Goal: Navigation & Orientation: Find specific page/section

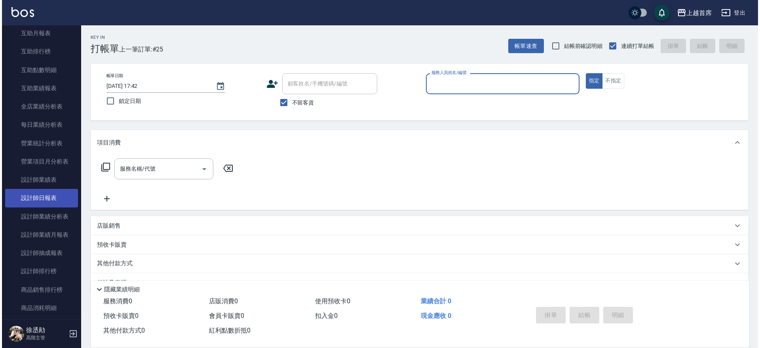
scroll to position [408, 0]
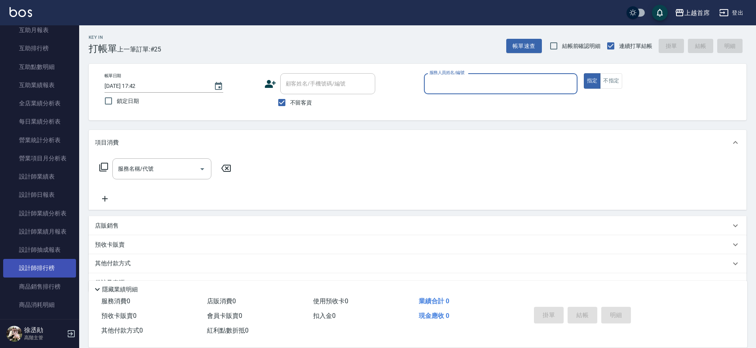
click at [48, 263] on link "設計師排行榜" at bounding box center [39, 268] width 73 height 18
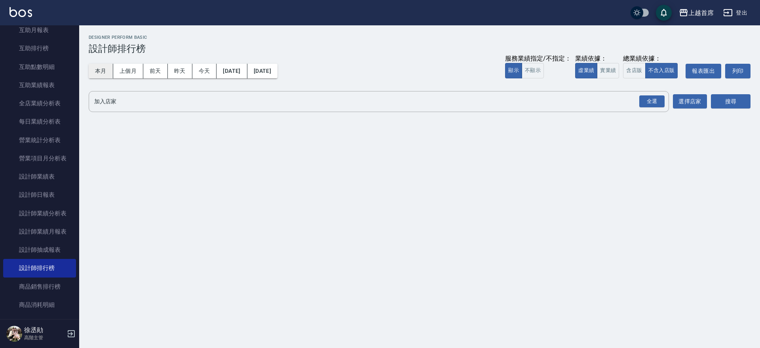
click at [98, 71] on button "本月" at bounding box center [101, 71] width 25 height 15
drag, startPoint x: 652, startPoint y: 103, endPoint x: 666, endPoint y: 103, distance: 14.2
click at [653, 103] on div "全選" at bounding box center [651, 101] width 25 height 12
click at [751, 101] on div "上越首席 [DATE] - [DATE] 設計師排行榜 列印時間： [DATE][PHONE_NUMBER]:11 Designer Perform Basi…" at bounding box center [419, 75] width 681 height 101
click at [745, 97] on button "搜尋" at bounding box center [731, 102] width 40 height 15
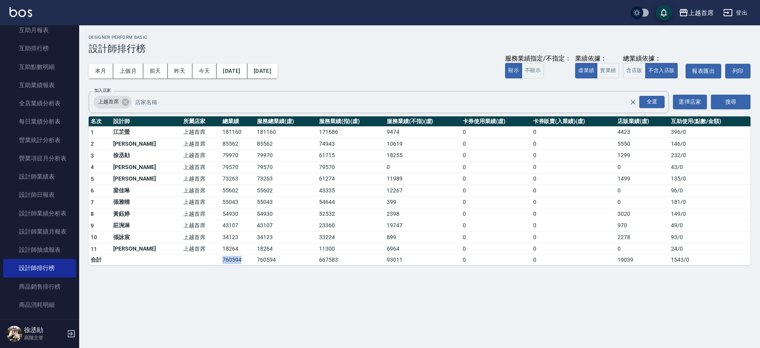
drag, startPoint x: 199, startPoint y: 259, endPoint x: 218, endPoint y: 258, distance: 19.0
click at [220, 258] on td "760594" at bounding box center [237, 260] width 34 height 10
click at [188, 157] on td "上越首席" at bounding box center [200, 156] width 39 height 12
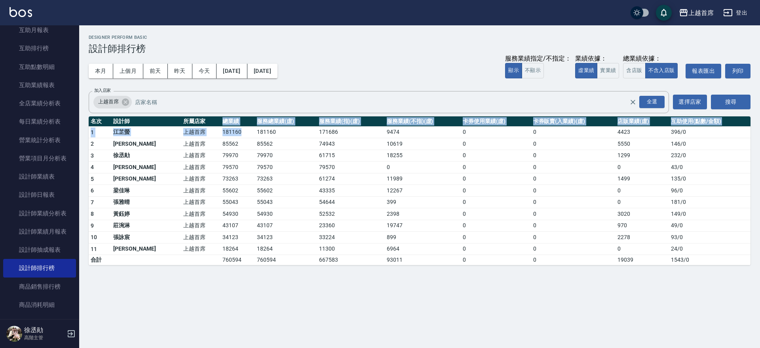
drag, startPoint x: 202, startPoint y: 121, endPoint x: 227, endPoint y: 126, distance: 25.8
click at [227, 126] on table "名次 設計師 所屬店家 總業績 服務總業績(虛) 服務業績(指)(虛) 服務業績(不指)(虛) 卡券使用業績(虛) 卡券販賣(入業績)(虛) 店販業績(虛) …" at bounding box center [420, 190] width 662 height 149
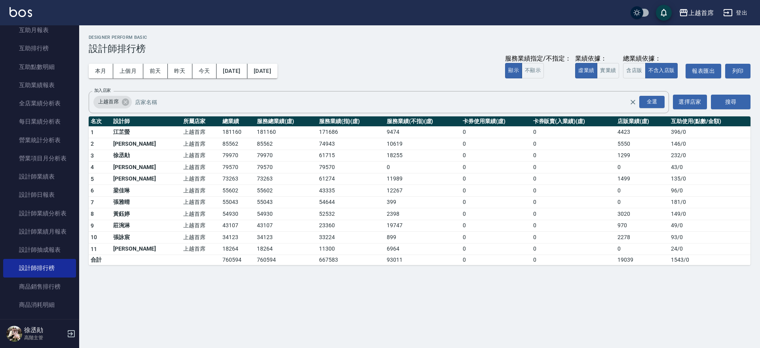
click at [255, 161] on td "79570" at bounding box center [286, 167] width 62 height 12
click at [220, 137] on td "181160" at bounding box center [237, 132] width 34 height 12
drag, startPoint x: 208, startPoint y: 137, endPoint x: 233, endPoint y: 142, distance: 26.2
click at [233, 142] on tbody "1 [PERSON_NAME]首席 181160 181160 171686 9474 0 0 4423 396 / 0 2 [PERSON_NAME] 上越…" at bounding box center [420, 195] width 662 height 139
click at [255, 142] on td "85562" at bounding box center [286, 144] width 62 height 12
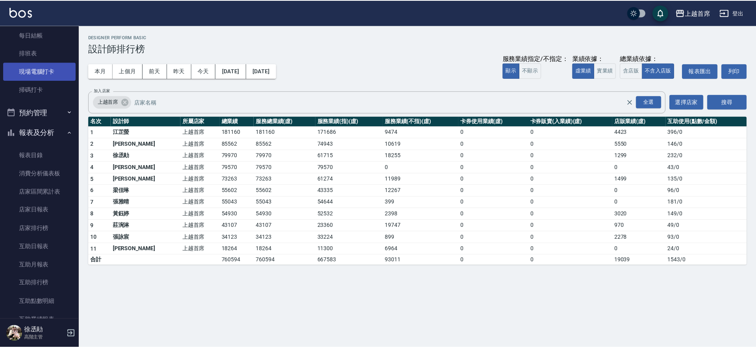
scroll to position [166, 0]
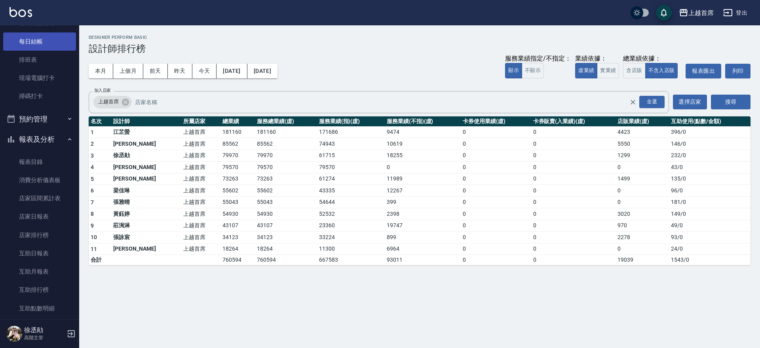
click at [36, 45] on link "每日結帳" at bounding box center [39, 41] width 73 height 18
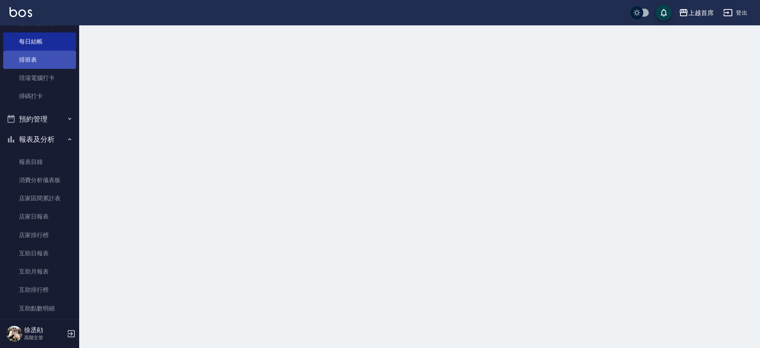
click at [45, 64] on link "排班表" at bounding box center [39, 60] width 73 height 18
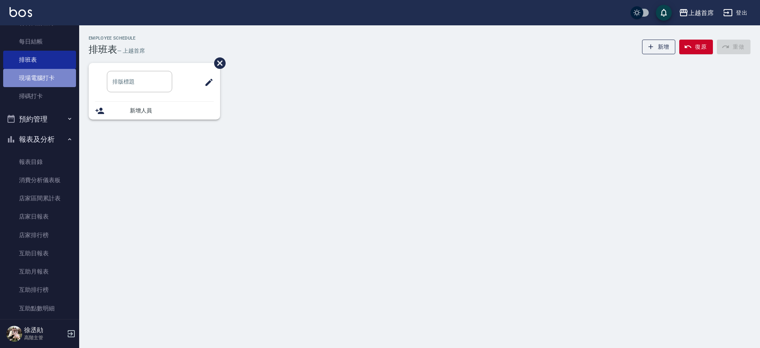
click at [49, 74] on link "現場電腦打卡" at bounding box center [39, 78] width 73 height 18
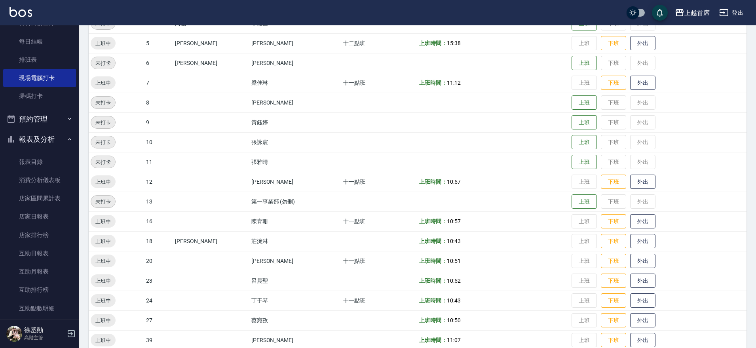
scroll to position [225, 0]
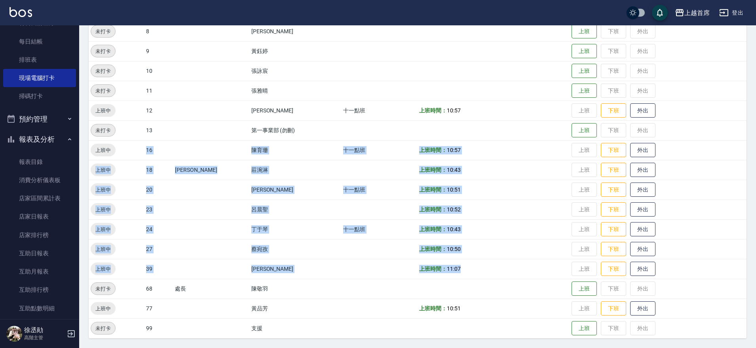
drag, startPoint x: 137, startPoint y: 149, endPoint x: 483, endPoint y: 260, distance: 363.4
click at [483, 260] on tbody "未打卡 1 [PERSON_NAME] 上班 下班 外出 未打卡 3 [PERSON_NAME] 十二點班 上班 下班 外出 未打卡 4 阿法 [PERSON…" at bounding box center [418, 120] width 658 height 435
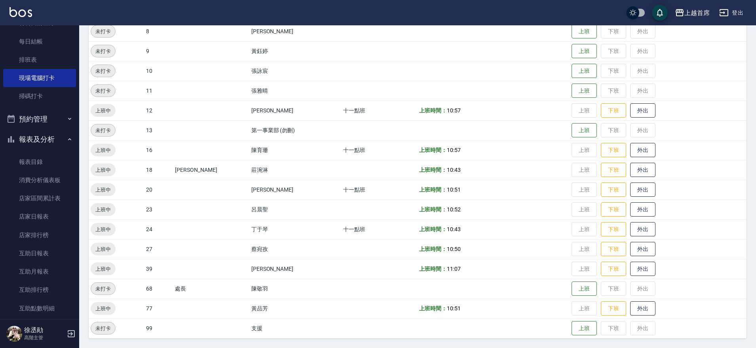
drag, startPoint x: 316, startPoint y: 284, endPoint x: 302, endPoint y: 264, distance: 24.5
click at [315, 285] on td "陳敬羽" at bounding box center [295, 289] width 92 height 20
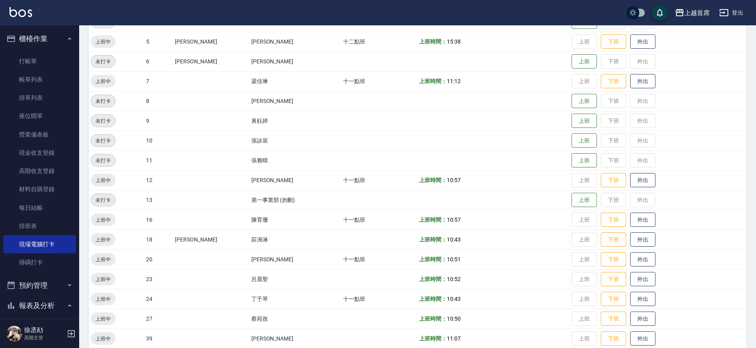
scroll to position [126, 0]
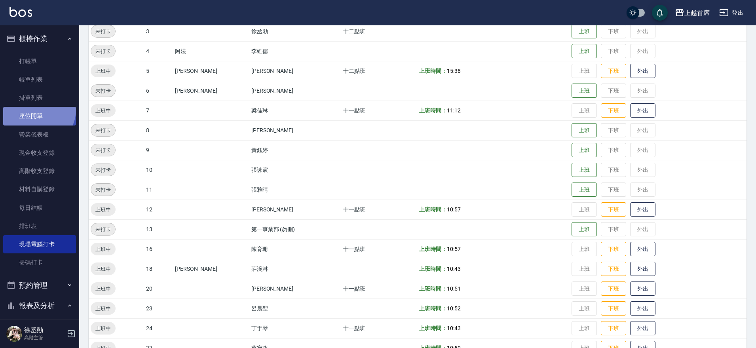
click at [37, 110] on link "座位開單" at bounding box center [39, 116] width 73 height 18
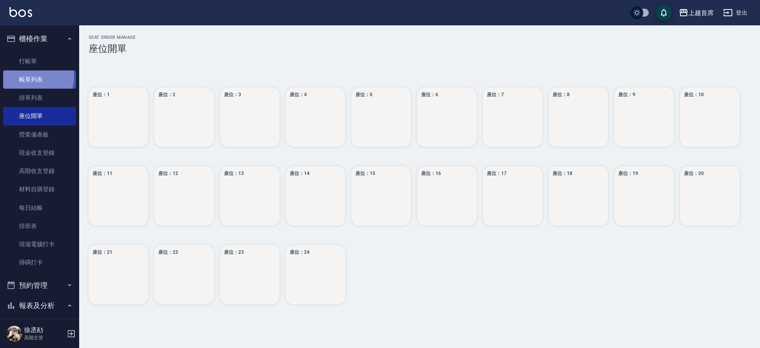
click at [33, 77] on link "帳單列表" at bounding box center [39, 79] width 73 height 18
click at [39, 60] on link "打帳單" at bounding box center [39, 61] width 73 height 18
